Goal: Find contact information: Find contact information

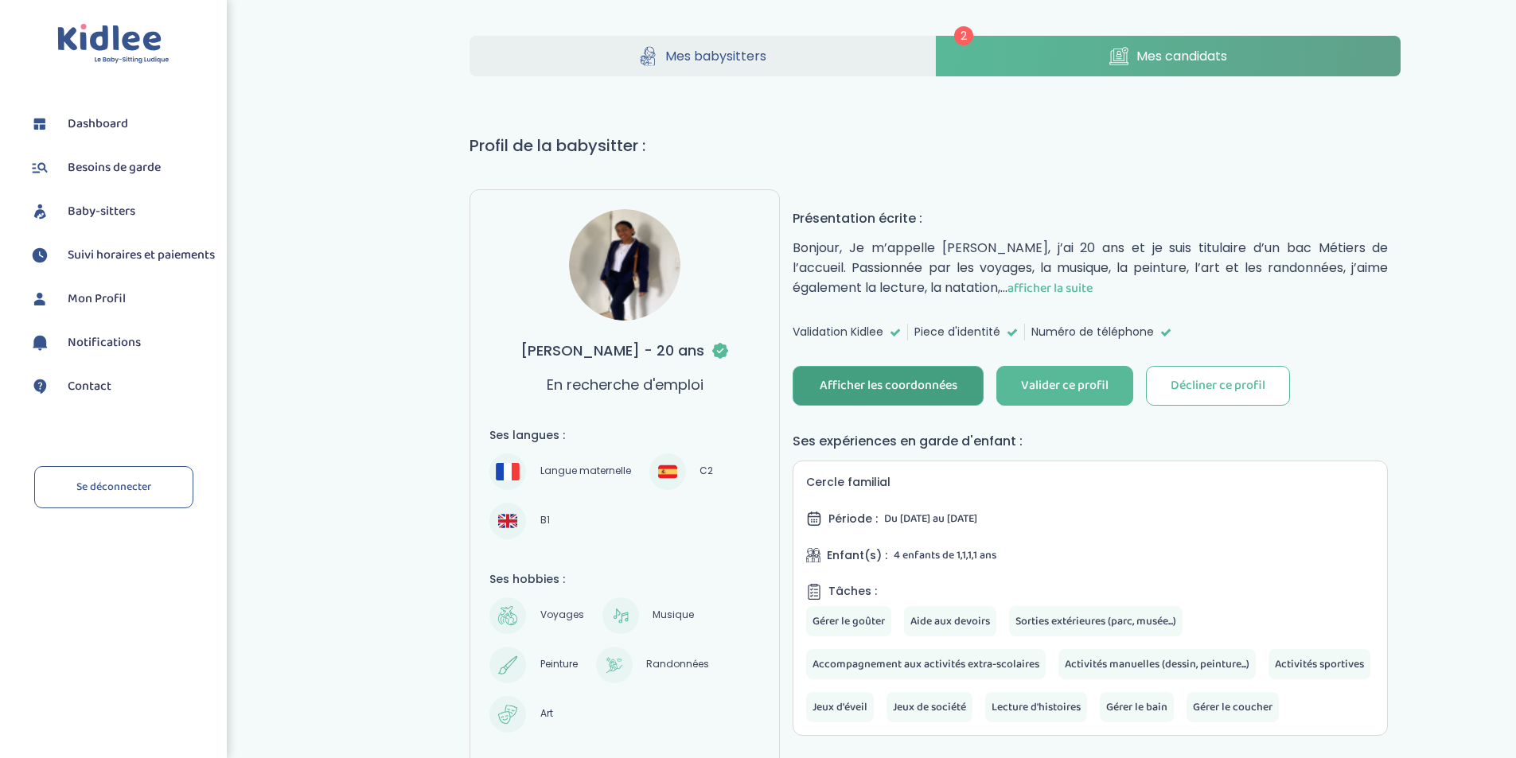
click at [882, 381] on div "Afficher les coordonnées" at bounding box center [889, 386] width 138 height 18
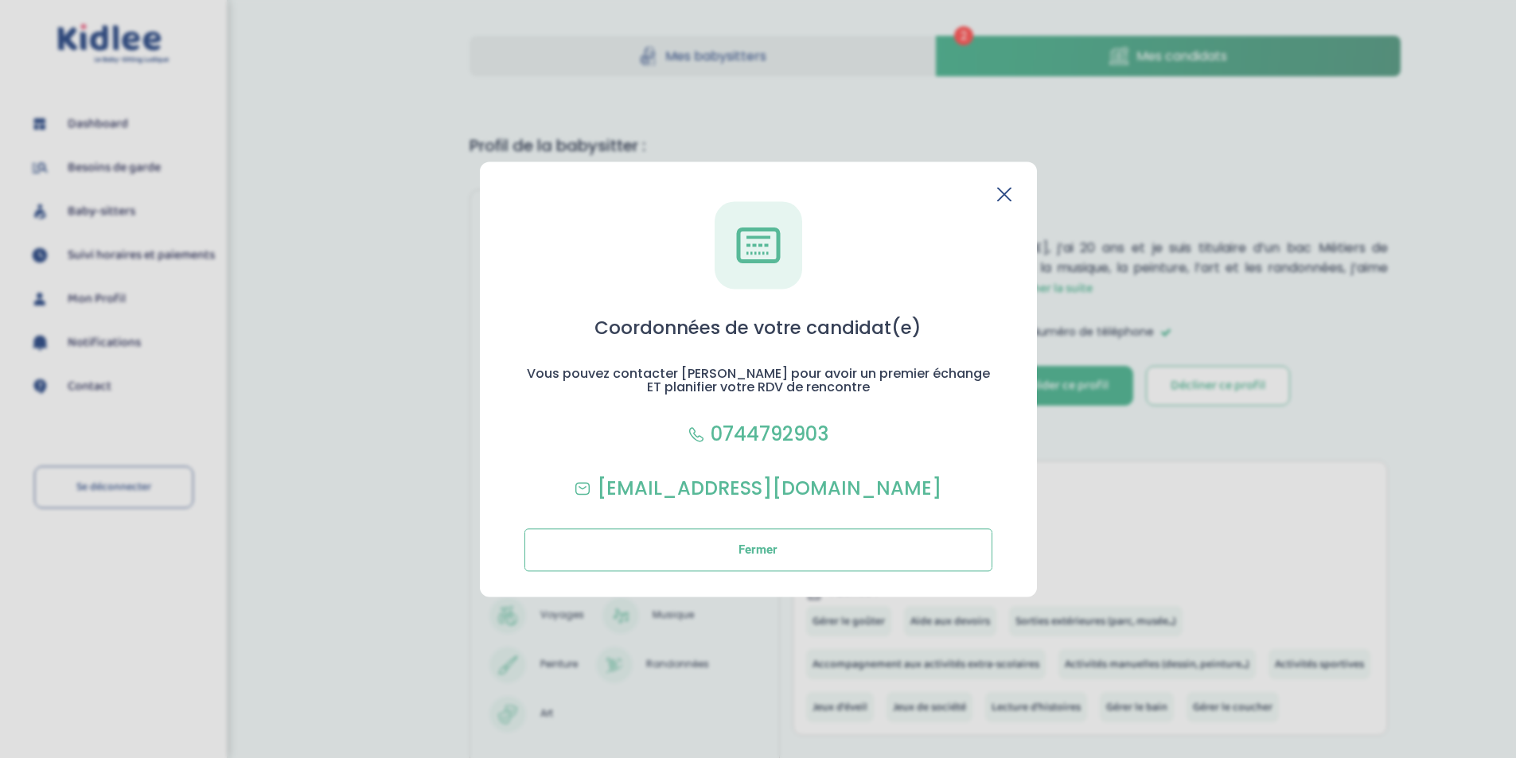
drag, startPoint x: 1294, startPoint y: 232, endPoint x: 1284, endPoint y: 221, distance: 14.6
click at [1294, 231] on section "Coordonnées de votre candidat(e) Vous pouvez contacter [PERSON_NAME] pour avoir…" at bounding box center [758, 379] width 1516 height 758
click at [1007, 193] on icon at bounding box center [1004, 194] width 14 height 14
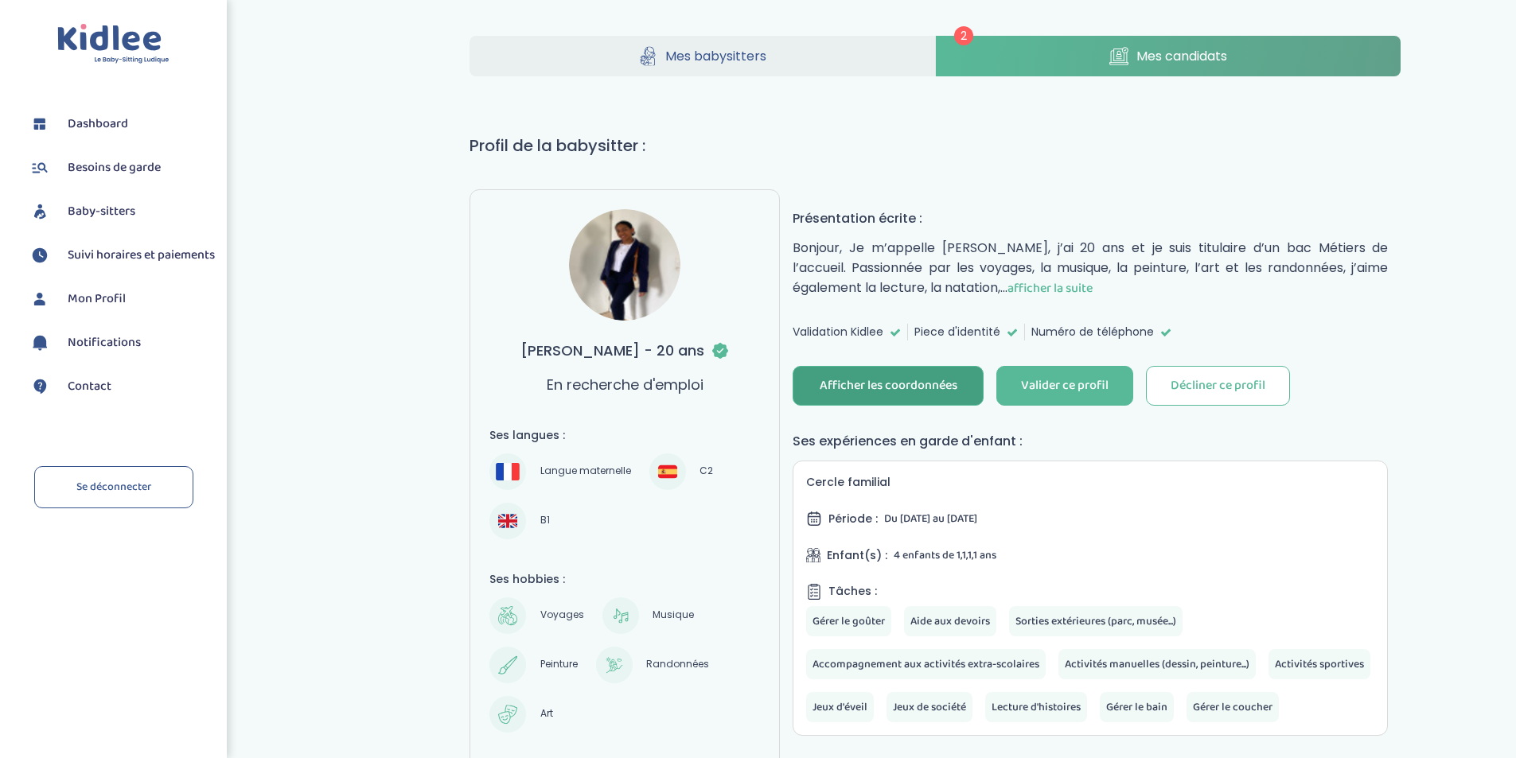
click at [1078, 283] on span "afficher la suite" at bounding box center [1050, 289] width 85 height 20
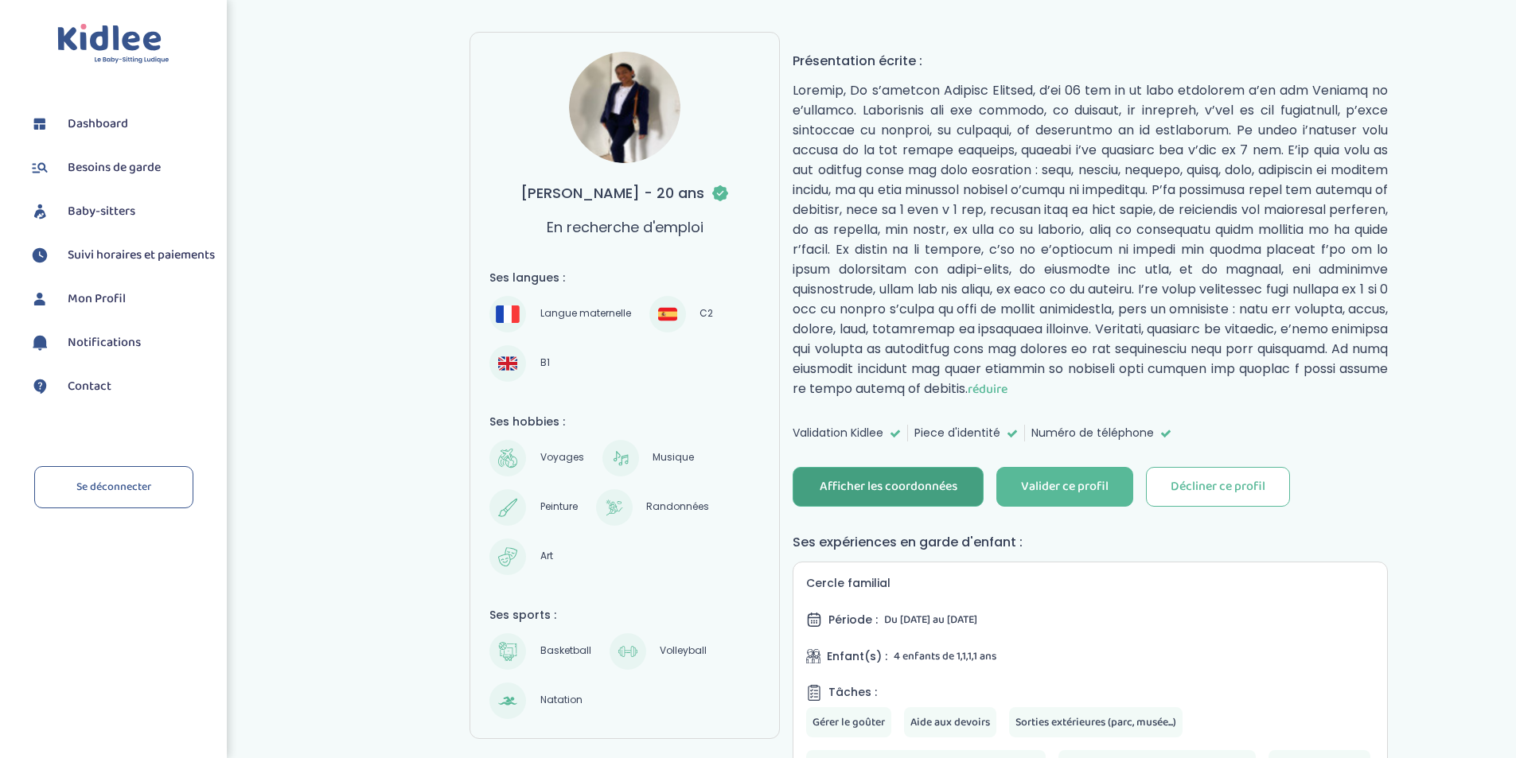
scroll to position [159, 0]
click at [932, 481] on div "Afficher les coordonnées" at bounding box center [889, 486] width 138 height 18
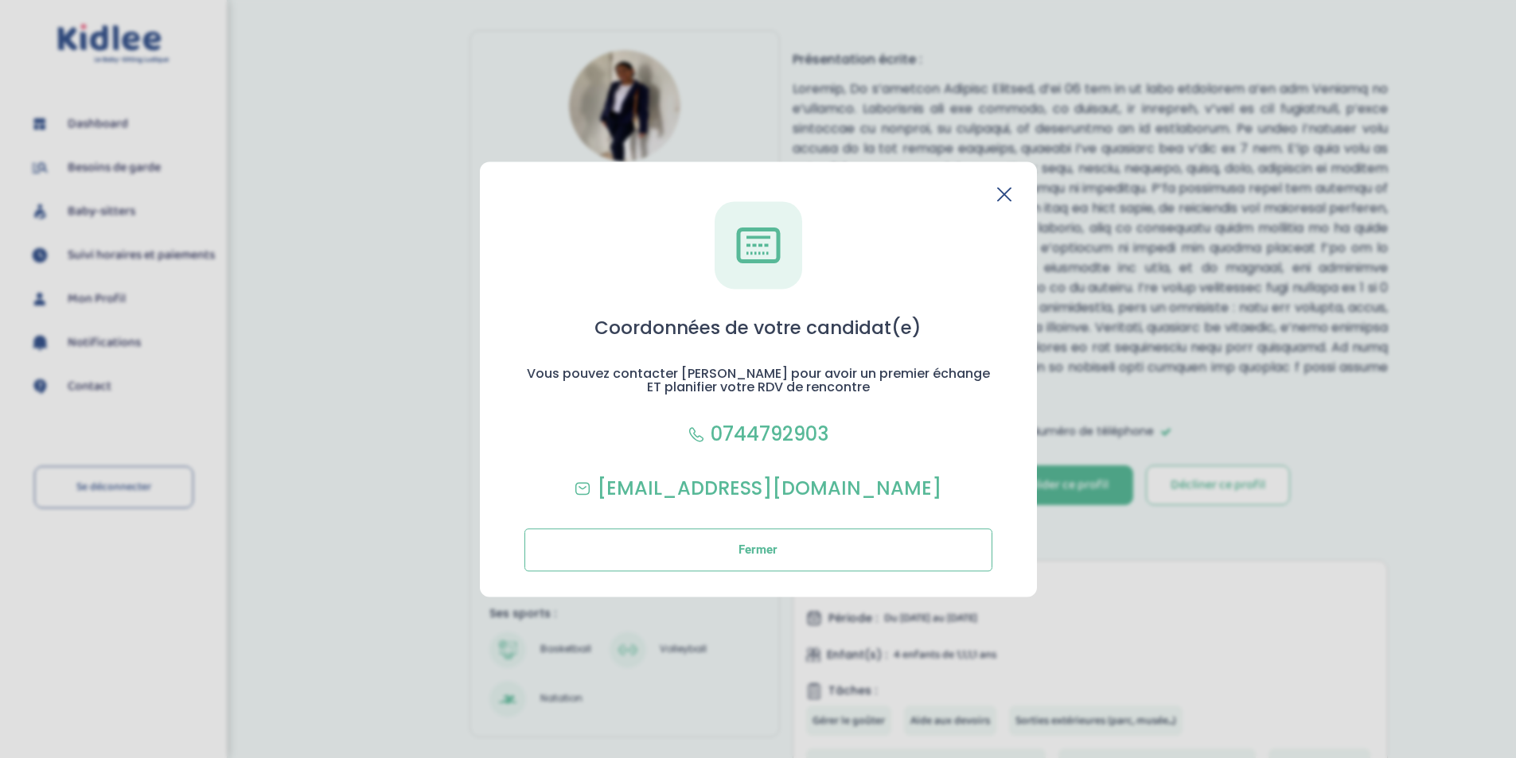
click at [1001, 191] on icon at bounding box center [1004, 194] width 13 height 13
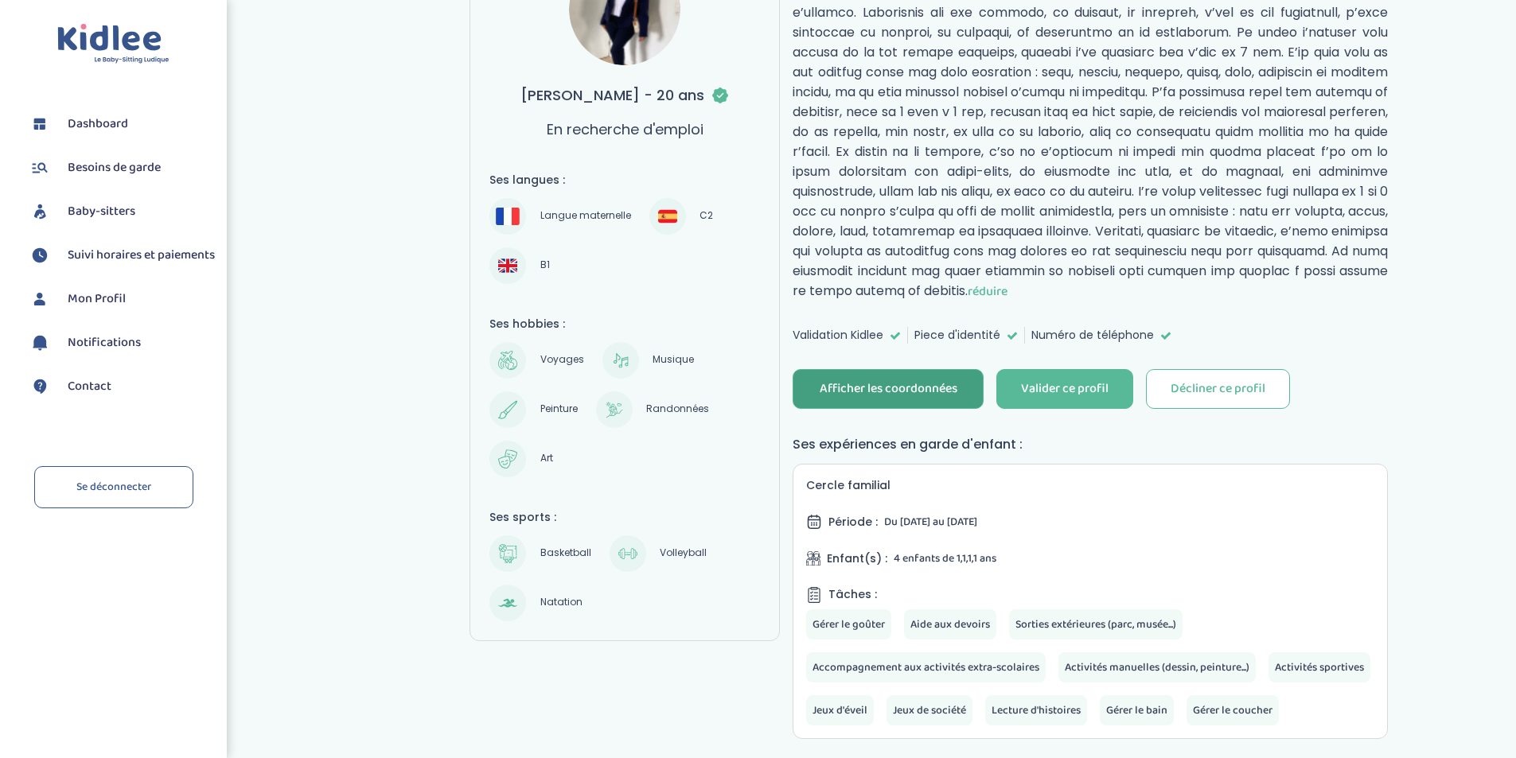
scroll to position [0, 0]
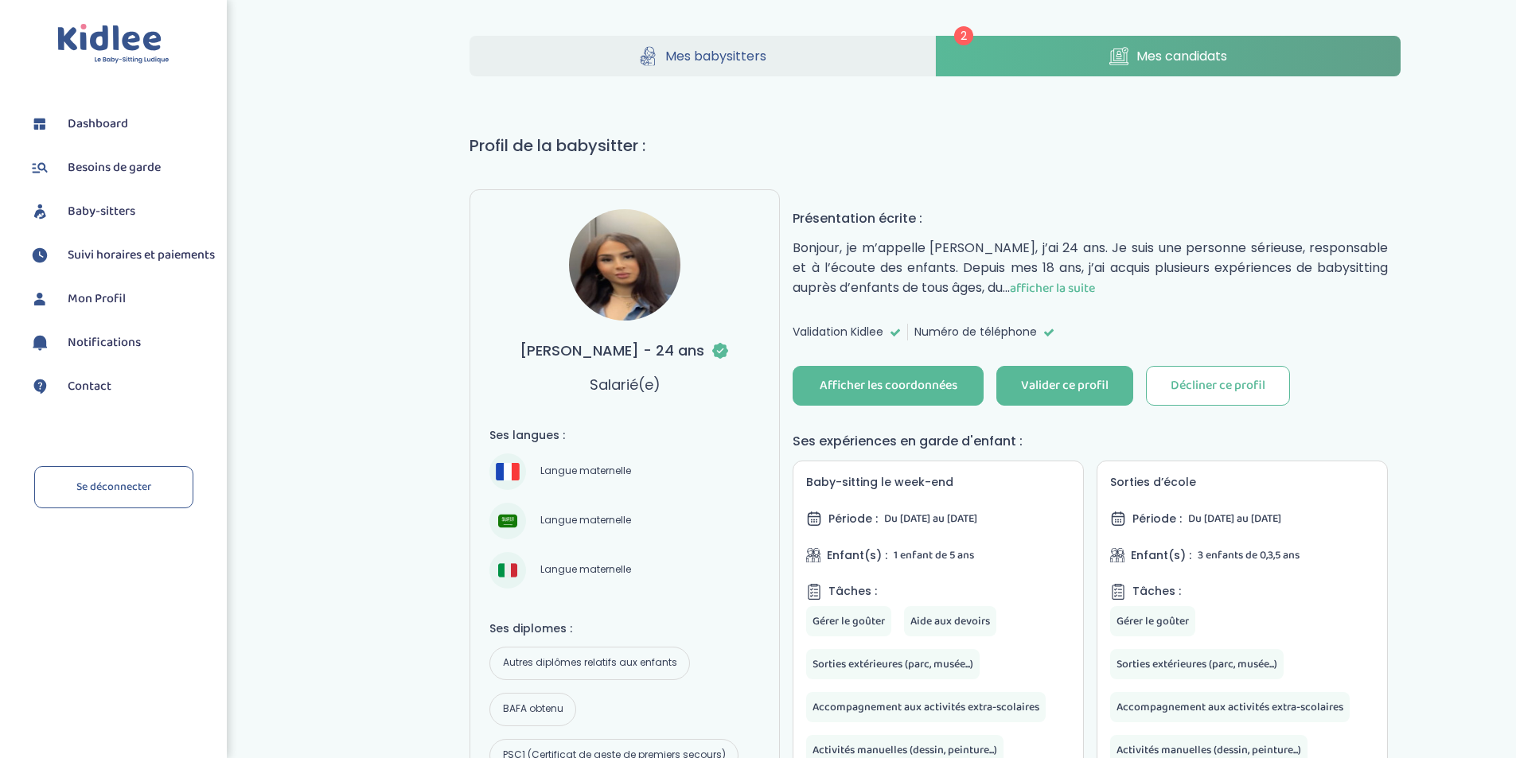
click at [1069, 287] on span "afficher la suite" at bounding box center [1052, 289] width 85 height 20
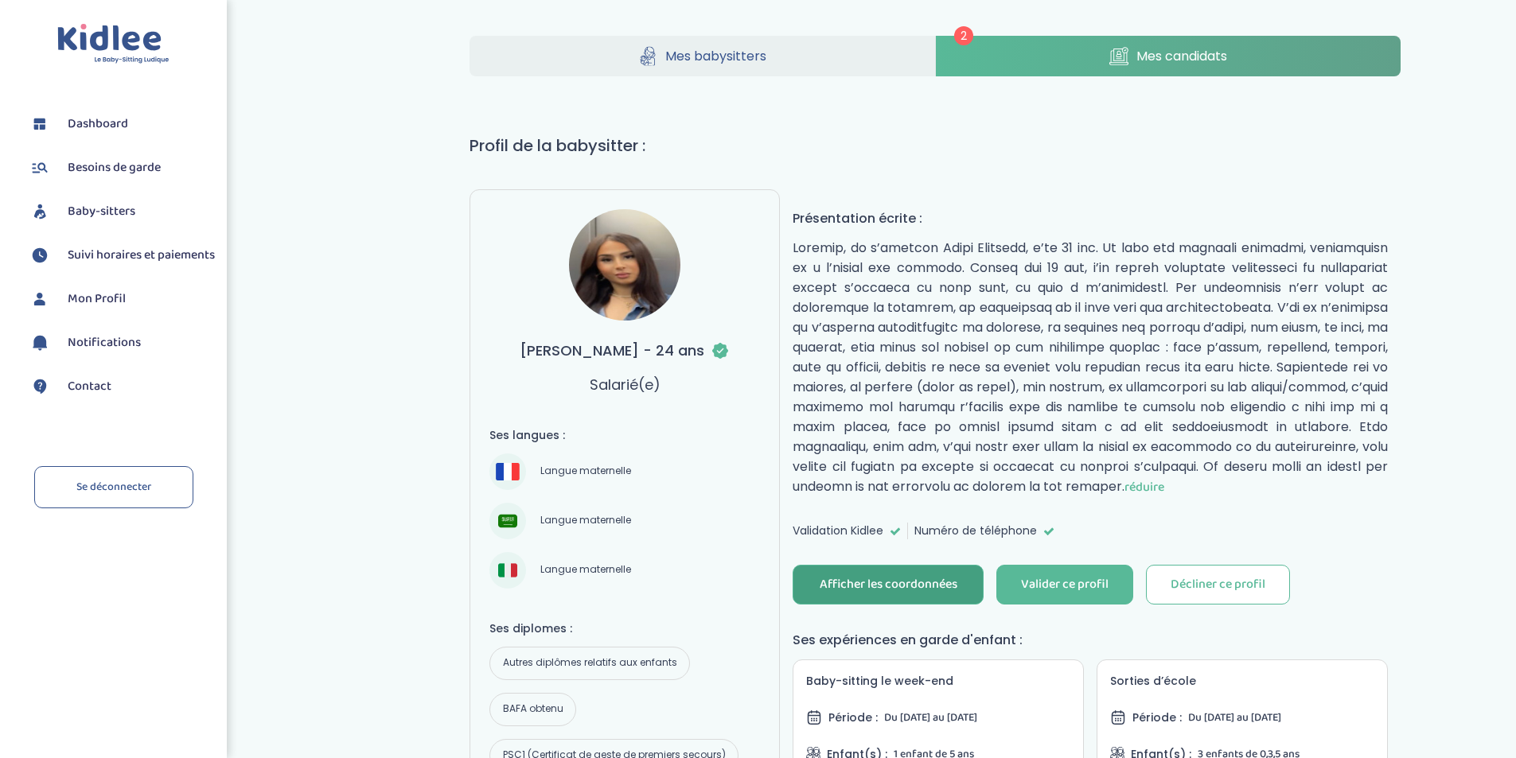
click at [868, 582] on div "Afficher les coordonnées" at bounding box center [889, 585] width 138 height 18
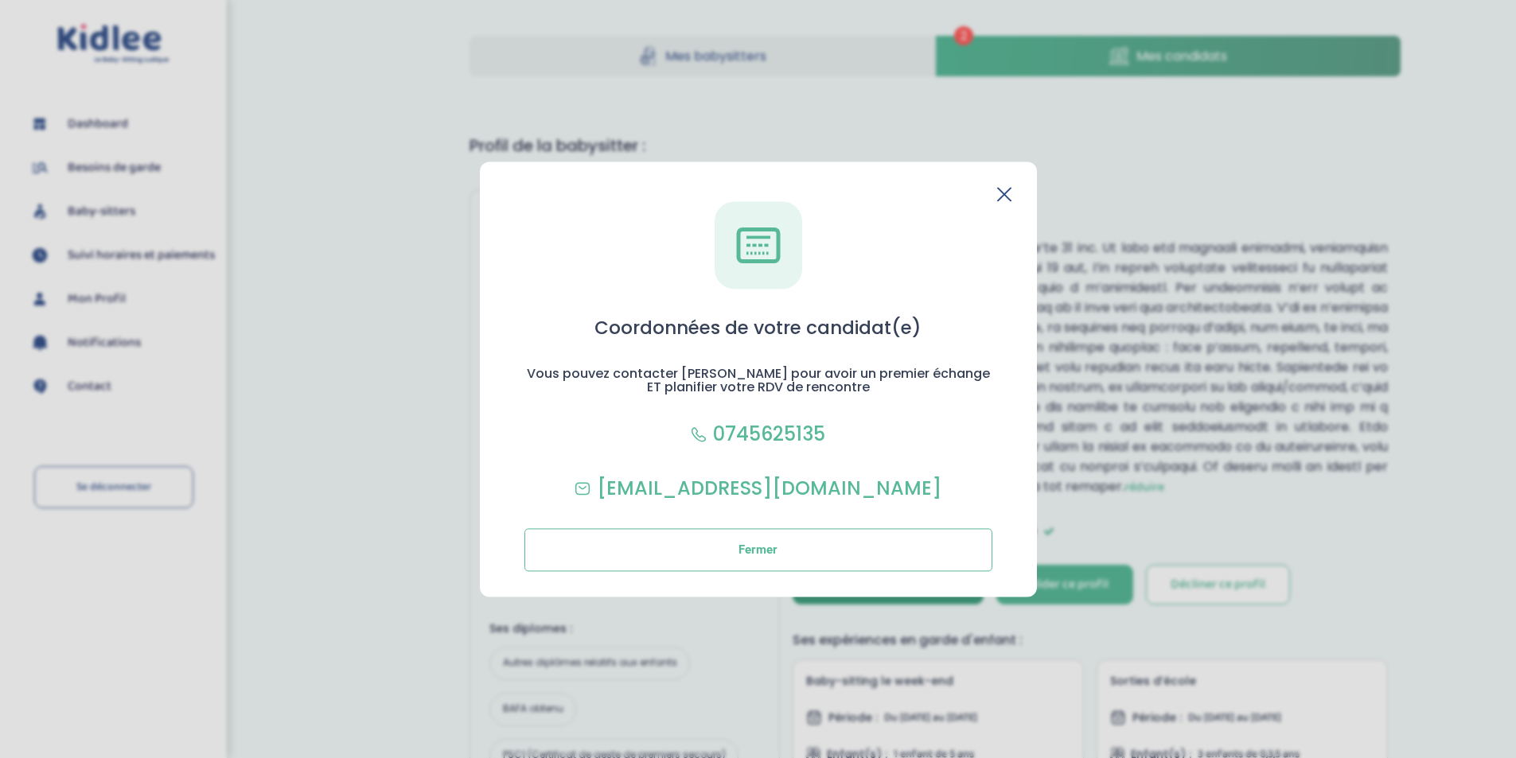
click at [997, 194] on icon at bounding box center [1004, 194] width 14 height 14
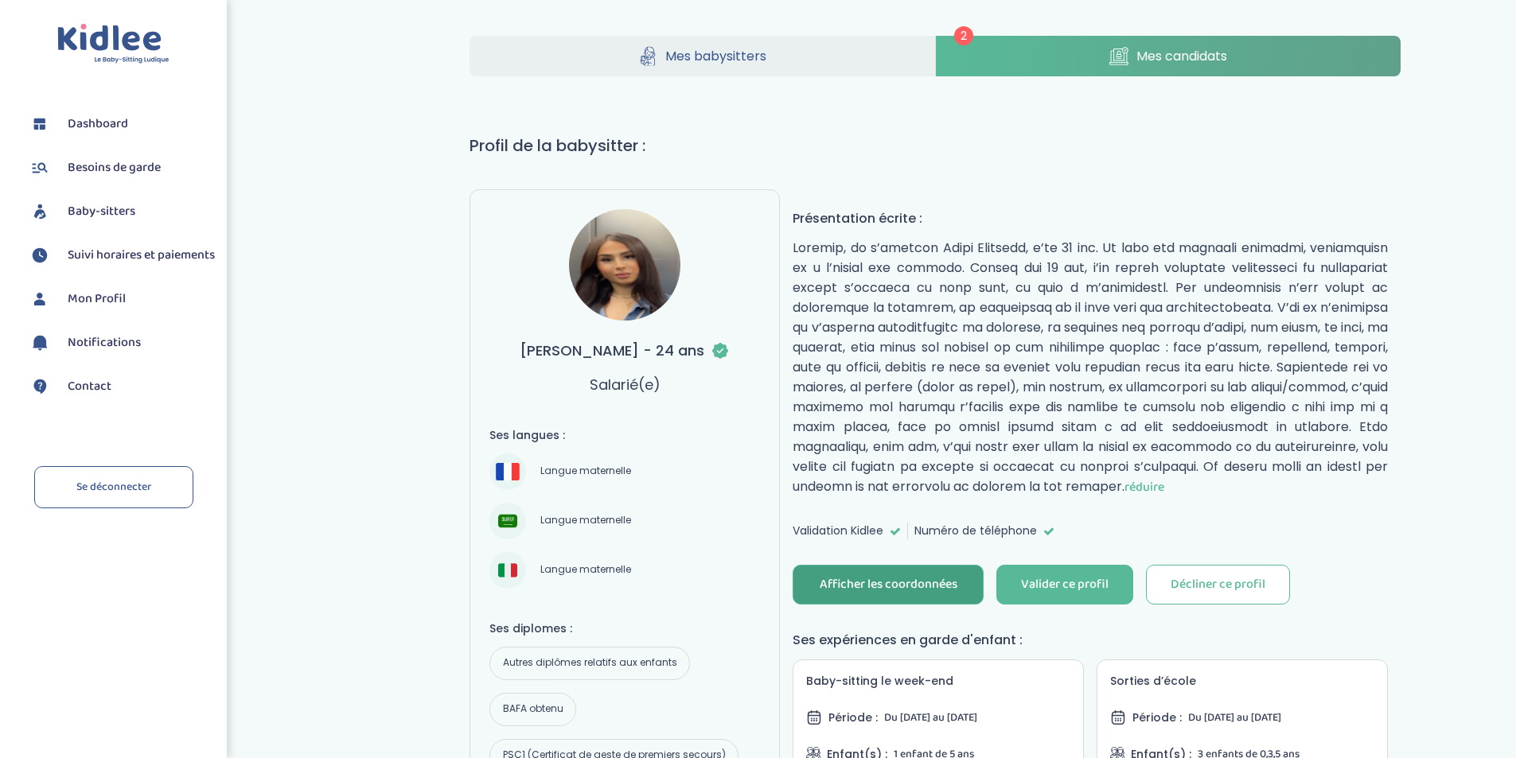
click at [904, 590] on div "Afficher les coordonnées" at bounding box center [889, 585] width 138 height 18
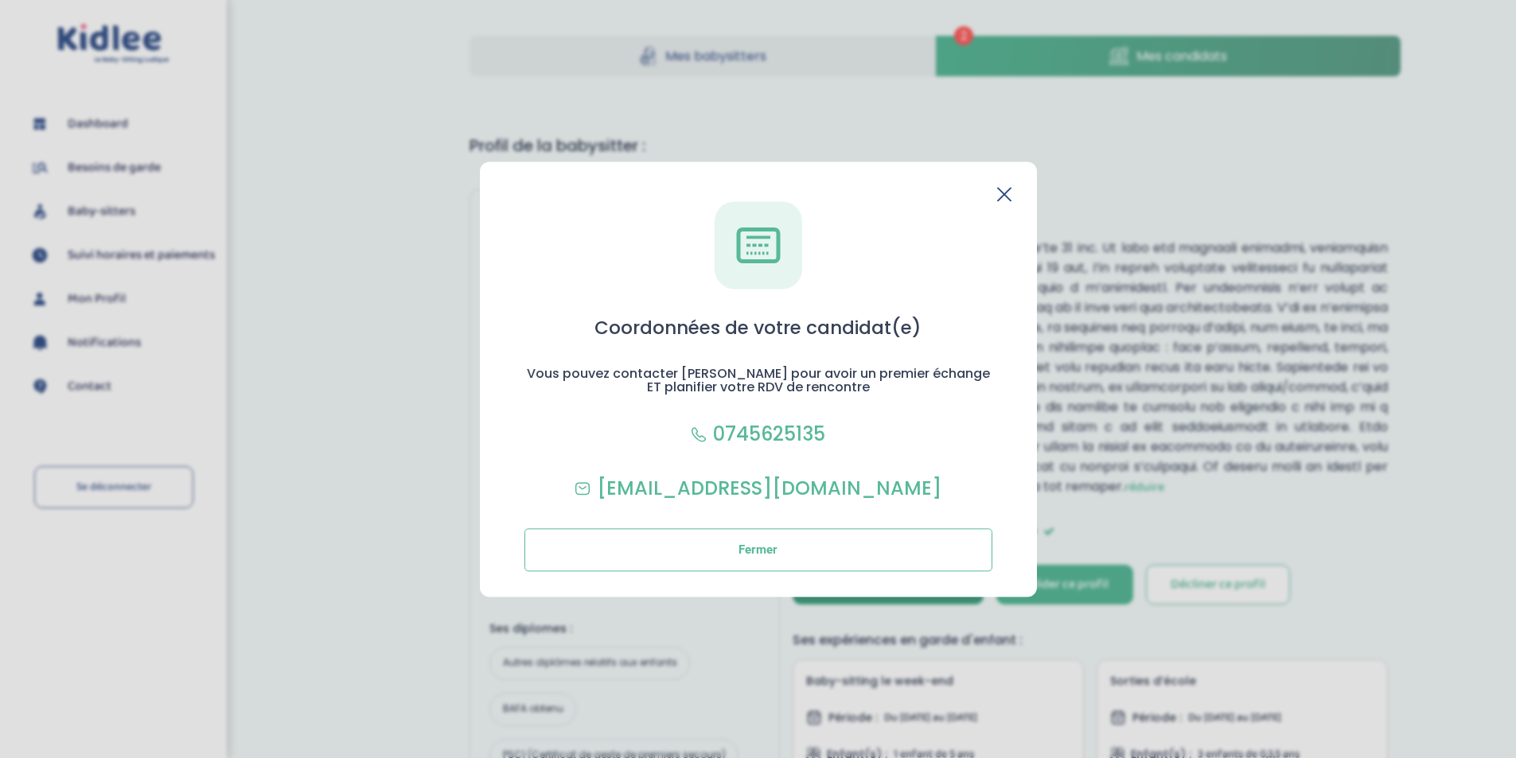
click at [1006, 193] on icon at bounding box center [1004, 194] width 13 height 13
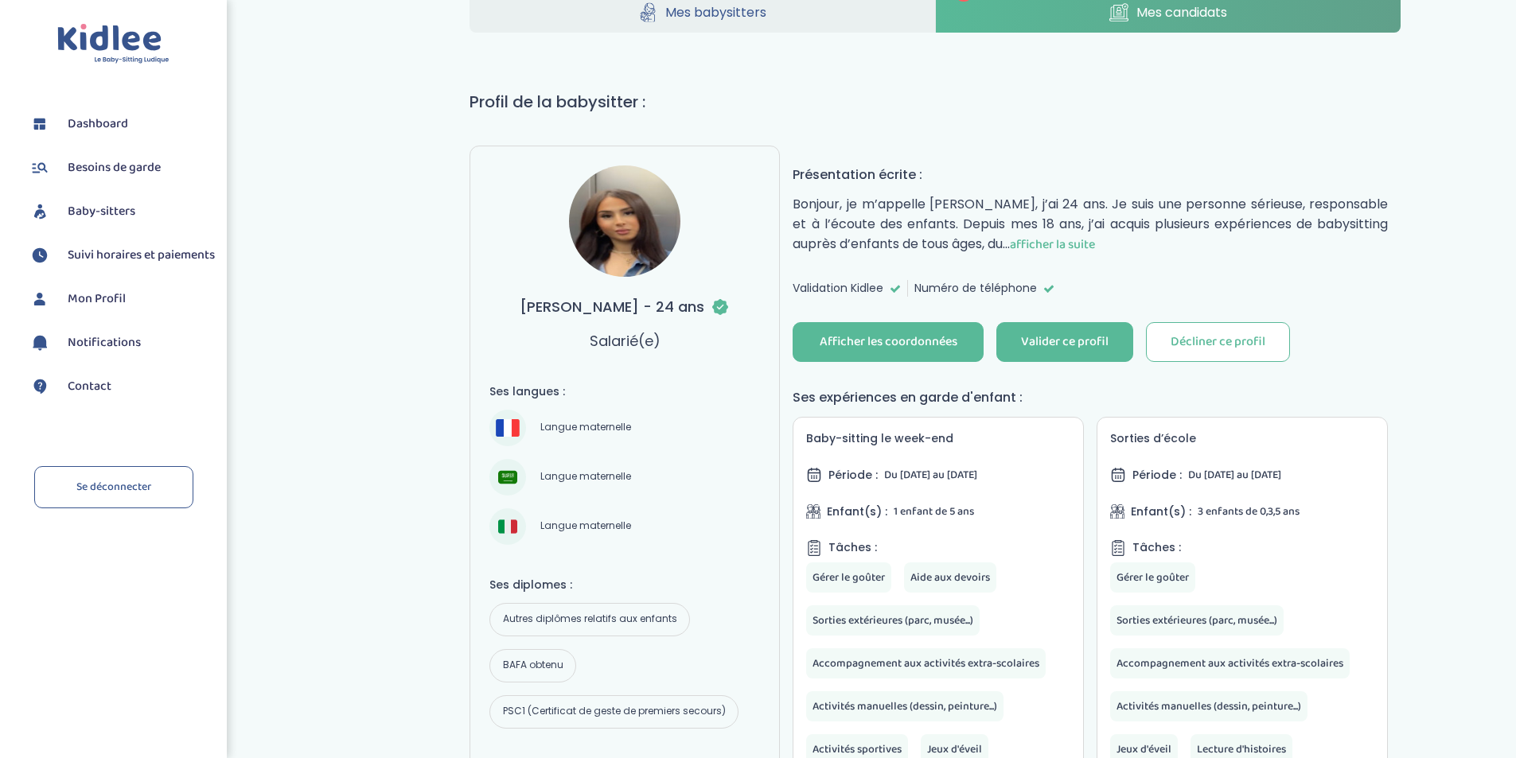
scroll to position [80, 0]
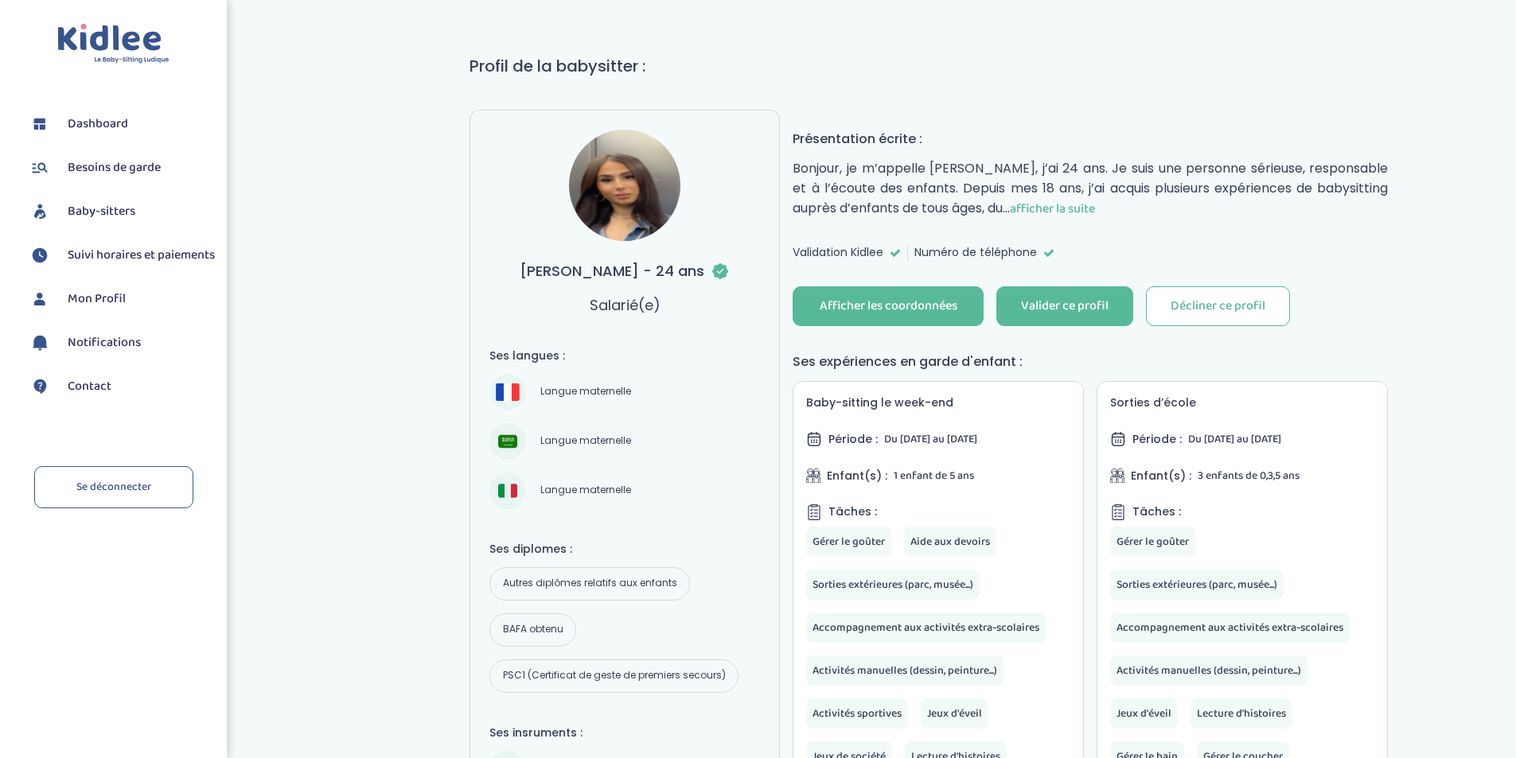
click at [1082, 213] on span "afficher la suite" at bounding box center [1052, 209] width 85 height 20
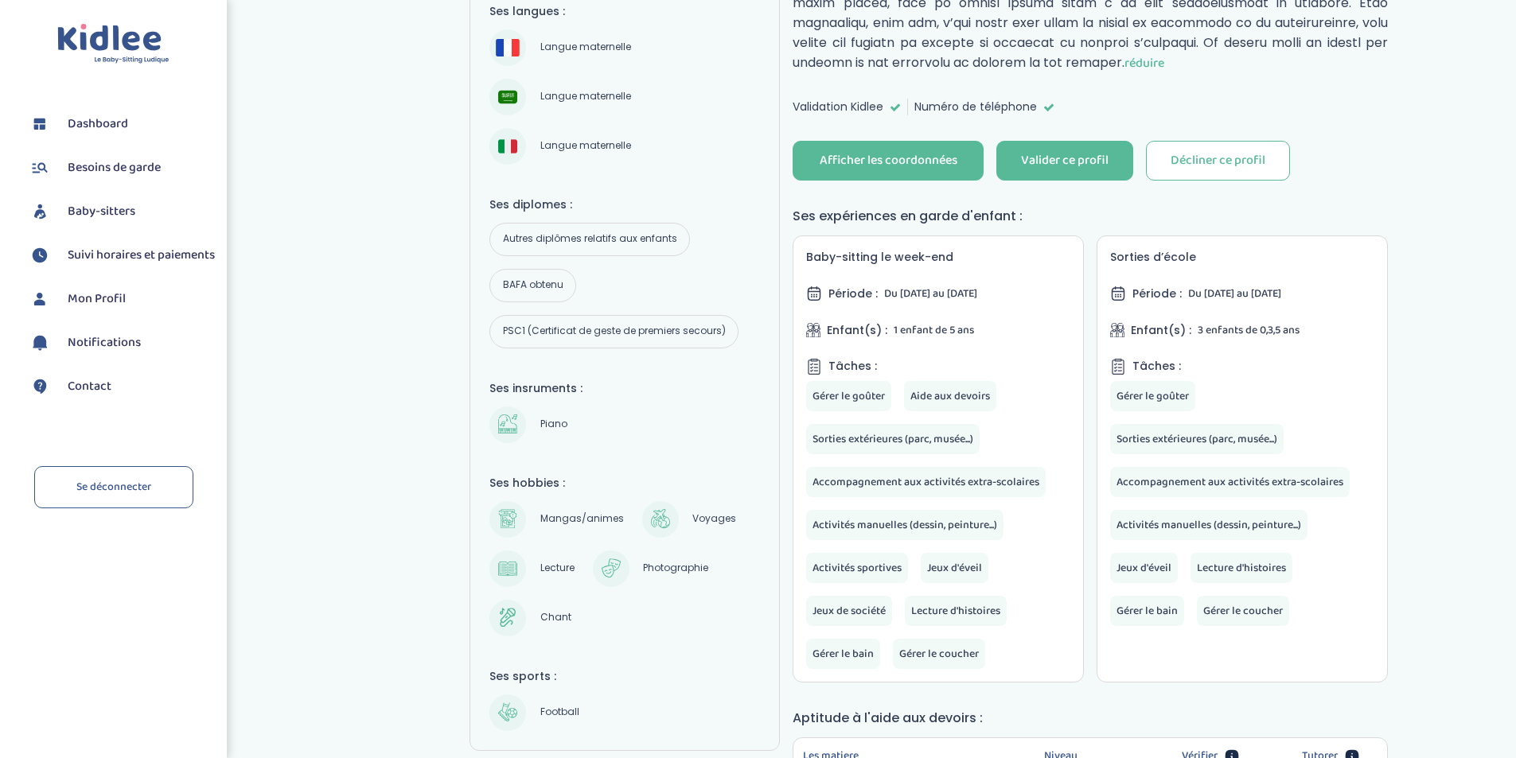
scroll to position [0, 0]
